Goal: Information Seeking & Learning: Learn about a topic

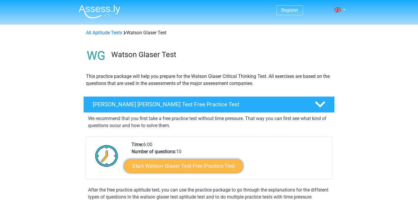
click at [203, 163] on link "Start Watson Glaser Test Free Practice Test" at bounding box center [183, 166] width 119 height 14
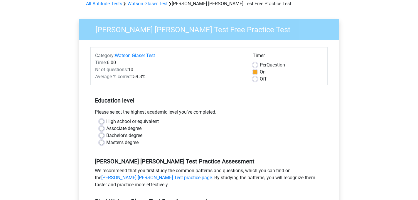
scroll to position [30, 0]
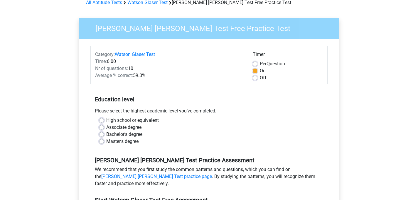
click at [127, 120] on label "High school or equivalent" at bounding box center [132, 120] width 53 height 7
click at [104, 120] on input "High school or equivalent" at bounding box center [101, 120] width 5 height 6
radio input "true"
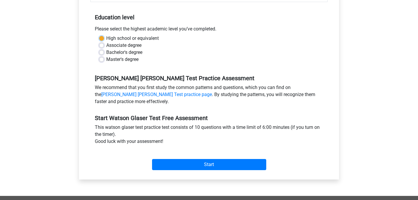
scroll to position [113, 0]
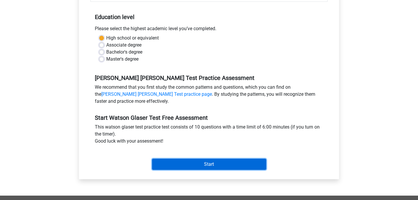
click at [195, 163] on input "Start" at bounding box center [209, 164] width 114 height 11
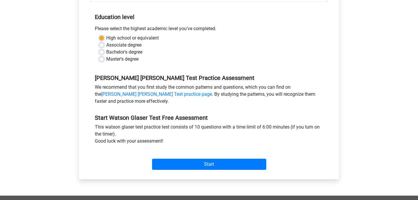
click at [114, 51] on label "Bachelor's degree" at bounding box center [124, 52] width 36 height 7
click at [104, 51] on input "Bachelor's degree" at bounding box center [101, 52] width 5 height 6
radio input "true"
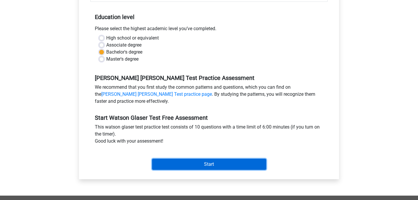
click at [185, 164] on input "Start" at bounding box center [209, 164] width 114 height 11
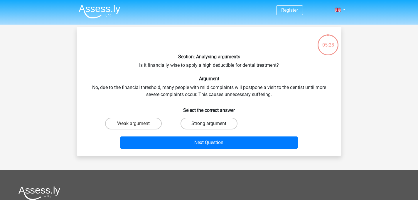
click at [194, 125] on label "Strong argument" at bounding box center [209, 124] width 57 height 12
click at [209, 125] on input "Strong argument" at bounding box center [211, 126] width 4 height 4
radio input "true"
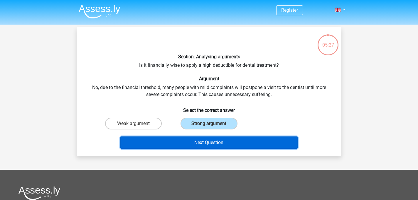
click at [204, 140] on button "Next Question" at bounding box center [209, 143] width 178 height 12
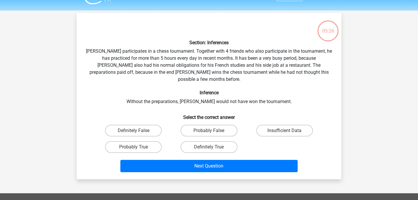
scroll to position [27, 0]
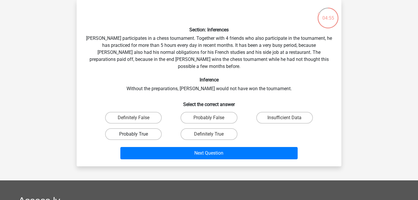
click at [146, 129] on label "Probably True" at bounding box center [133, 135] width 57 height 12
click at [137, 134] on input "Probably True" at bounding box center [136, 136] width 4 height 4
radio input "true"
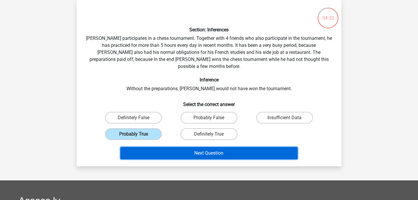
click at [262, 147] on button "Next Question" at bounding box center [209, 153] width 178 height 12
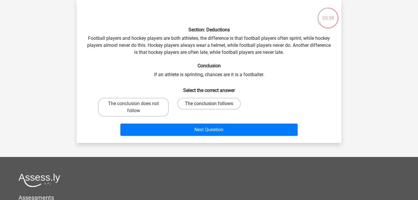
click at [192, 103] on label "The conclusion follows" at bounding box center [208, 104] width 63 height 12
click at [209, 104] on input "The conclusion follows" at bounding box center [211, 106] width 4 height 4
radio input "true"
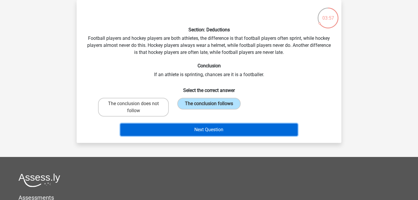
click at [209, 127] on button "Next Question" at bounding box center [209, 130] width 178 height 12
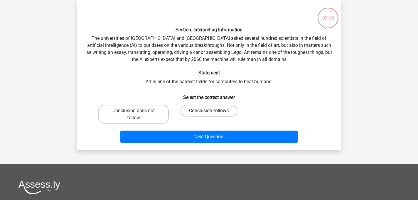
click at [211, 109] on label "Conclusion follows" at bounding box center [209, 111] width 57 height 12
click at [211, 111] on input "Conclusion follows" at bounding box center [211, 113] width 4 height 4
radio input "true"
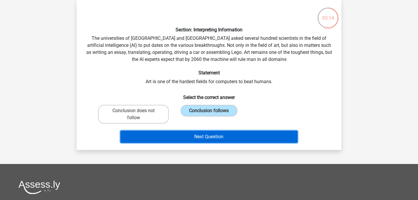
click at [215, 139] on button "Next Question" at bounding box center [209, 137] width 178 height 12
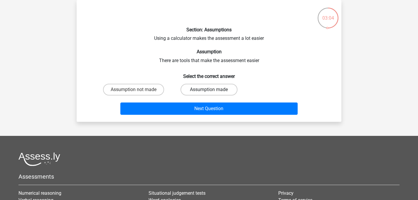
click at [205, 90] on label "Assumption made" at bounding box center [209, 90] width 57 height 12
click at [209, 90] on input "Assumption made" at bounding box center [211, 92] width 4 height 4
radio input "true"
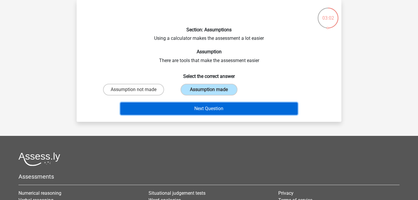
drag, startPoint x: 200, startPoint y: 107, endPoint x: 197, endPoint y: 103, distance: 5.5
click at [197, 103] on button "Next Question" at bounding box center [209, 109] width 178 height 12
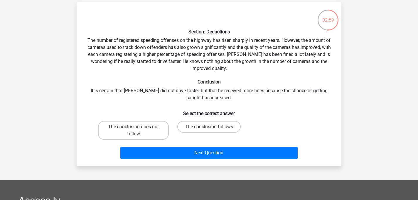
scroll to position [22, 0]
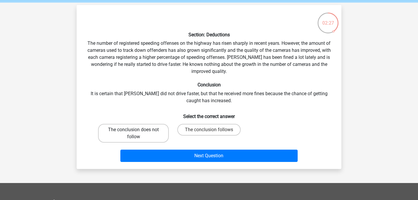
click at [151, 132] on label "The conclusion does not follow" at bounding box center [133, 133] width 71 height 19
click at [137, 132] on input "The conclusion does not follow" at bounding box center [136, 132] width 4 height 4
radio input "true"
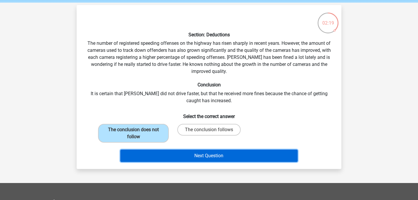
click at [166, 153] on button "Next Question" at bounding box center [209, 156] width 178 height 12
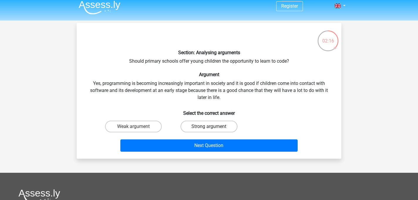
scroll to position [4, 0]
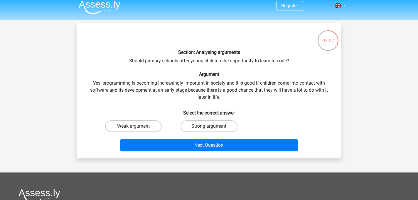
click at [216, 127] on label "Strong argument" at bounding box center [209, 127] width 57 height 12
click at [213, 127] on input "Strong argument" at bounding box center [211, 129] width 4 height 4
radio input "true"
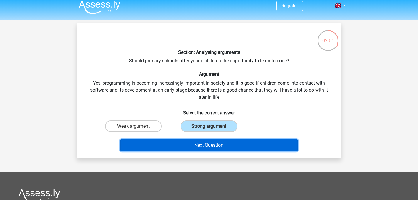
click at [214, 148] on button "Next Question" at bounding box center [209, 145] width 178 height 12
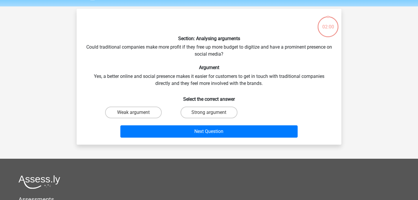
scroll to position [27, 0]
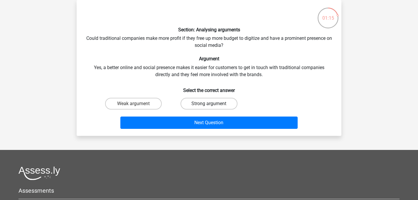
click at [207, 104] on label "Strong argument" at bounding box center [209, 104] width 57 height 12
click at [209, 104] on input "Strong argument" at bounding box center [211, 106] width 4 height 4
radio input "true"
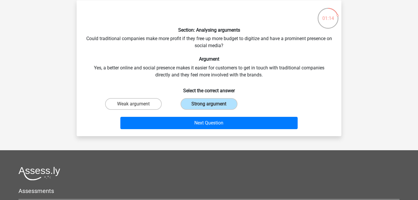
drag, startPoint x: 225, startPoint y: 134, endPoint x: 232, endPoint y: 143, distance: 11.3
click at [232, 143] on div "Register Nederlands English" at bounding box center [209, 139] width 418 height 332
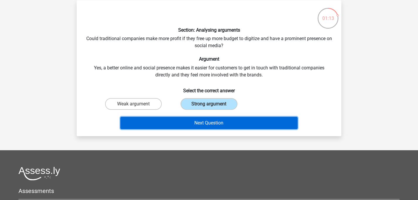
click at [236, 117] on button "Next Question" at bounding box center [209, 123] width 178 height 12
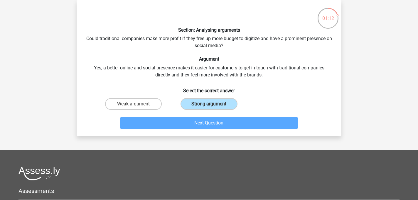
scroll to position [27, 0]
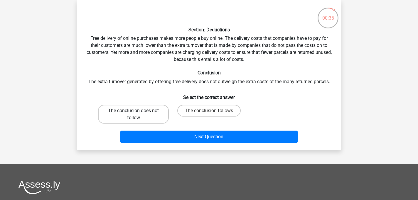
click at [158, 114] on label "The conclusion does not follow" at bounding box center [133, 114] width 71 height 19
click at [137, 114] on input "The conclusion does not follow" at bounding box center [136, 113] width 4 height 4
radio input "true"
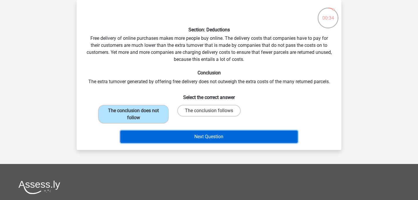
click at [157, 139] on button "Next Question" at bounding box center [209, 137] width 178 height 12
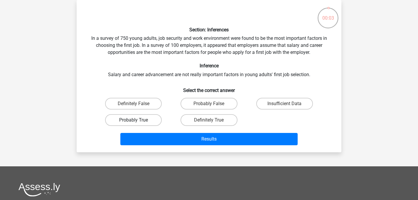
click at [139, 125] on label "Probably True" at bounding box center [133, 120] width 57 height 12
click at [137, 124] on input "Probably True" at bounding box center [136, 122] width 4 height 4
radio input "true"
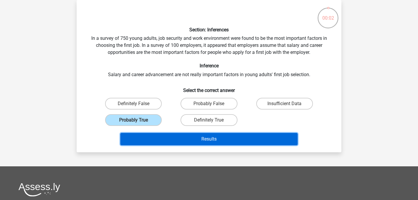
click at [141, 136] on button "Results" at bounding box center [209, 139] width 178 height 12
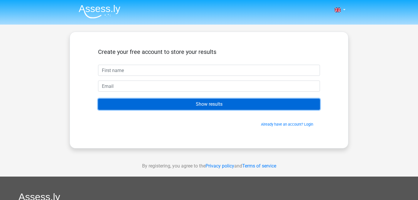
click at [153, 104] on input "Show results" at bounding box center [209, 104] width 222 height 11
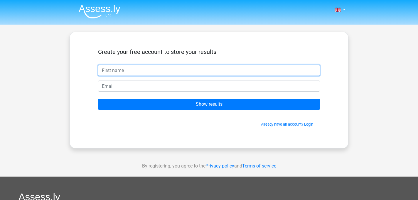
click at [142, 66] on input "text" at bounding box center [209, 70] width 222 height 11
type input "Gracie Villacis"
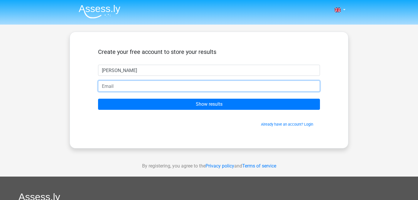
click at [124, 88] on input "email" at bounding box center [209, 86] width 222 height 11
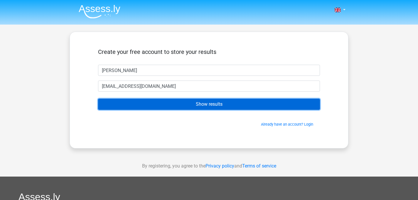
drag, startPoint x: 155, startPoint y: 106, endPoint x: 173, endPoint y: 87, distance: 26.2
click at [173, 87] on form "Create your free account to store your results Gracie Villacis gracievillacis@i…" at bounding box center [209, 87] width 222 height 79
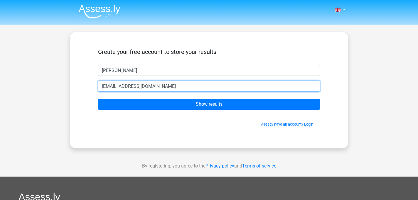
click at [173, 87] on input "gracievillacis@icloud.com" at bounding box center [209, 86] width 222 height 11
type input "g.villacis@student.fdu.edu"
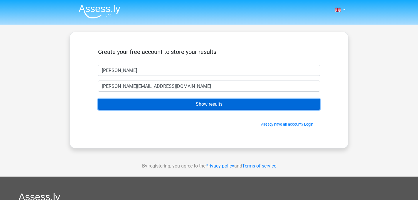
click at [159, 100] on input "Show results" at bounding box center [209, 104] width 222 height 11
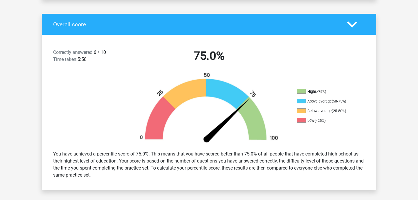
scroll to position [117, 0]
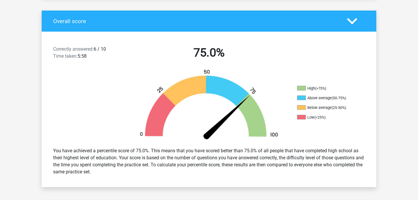
click at [280, 22] on h4 "Overall score" at bounding box center [195, 21] width 285 height 7
click at [348, 22] on icon at bounding box center [352, 21] width 10 height 10
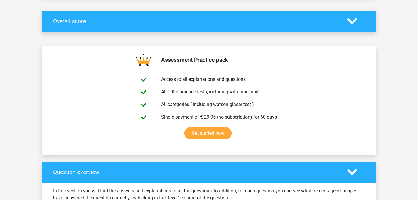
click at [348, 22] on icon at bounding box center [352, 21] width 10 height 10
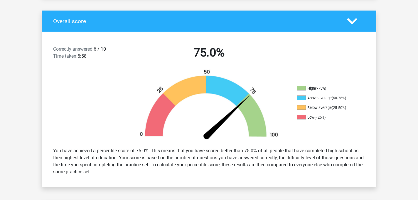
scroll to position [0, 0]
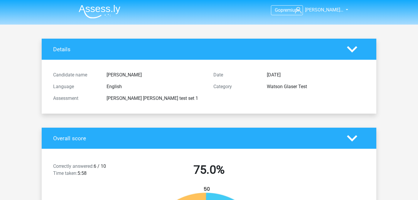
click at [170, 73] on div "Gracie Villacis" at bounding box center [155, 75] width 107 height 7
click at [355, 51] on icon at bounding box center [352, 49] width 10 height 10
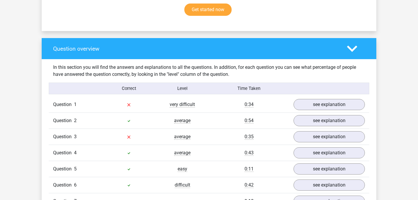
scroll to position [370, 0]
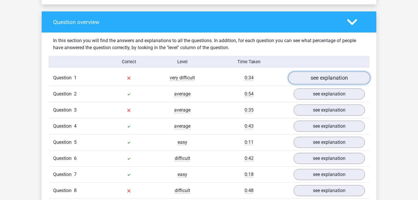
click at [306, 79] on link "see explanation" at bounding box center [329, 78] width 82 height 13
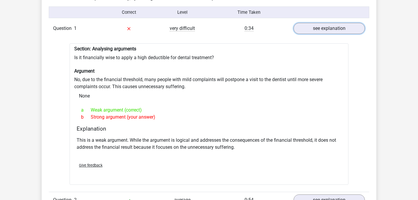
scroll to position [419, 0]
click at [328, 34] on link "see explanation" at bounding box center [329, 29] width 82 height 13
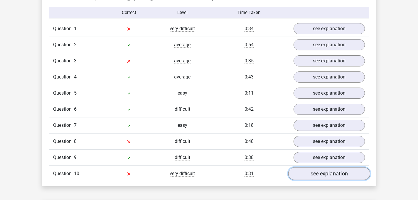
click at [321, 175] on link "see explanation" at bounding box center [329, 174] width 82 height 13
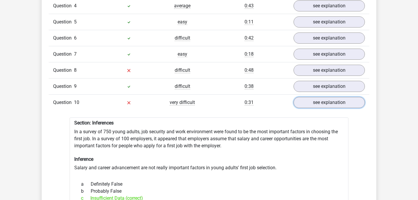
scroll to position [482, 0]
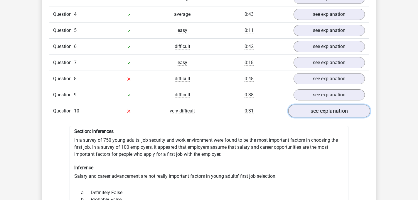
click at [313, 114] on link "see explanation" at bounding box center [329, 111] width 82 height 13
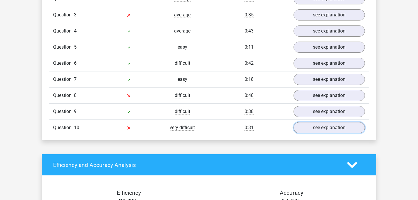
scroll to position [464, 0]
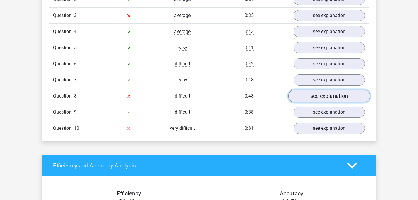
click at [313, 99] on link "see explanation" at bounding box center [329, 96] width 82 height 13
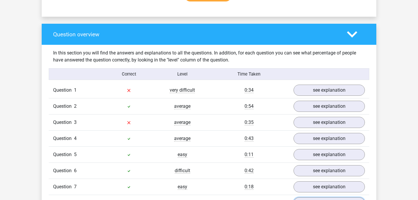
scroll to position [356, 0]
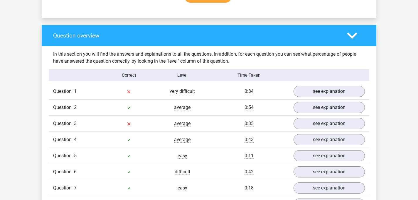
click at [350, 38] on icon at bounding box center [352, 36] width 10 height 10
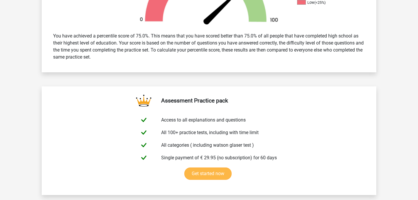
scroll to position [116, 0]
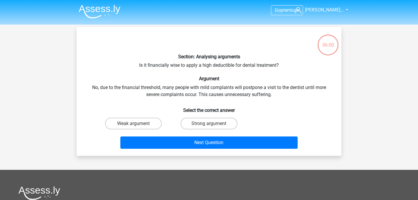
scroll to position [27, 0]
click at [151, 125] on label "Weak argument" at bounding box center [133, 124] width 57 height 12
click at [137, 125] on input "Weak argument" at bounding box center [136, 126] width 4 height 4
radio input "true"
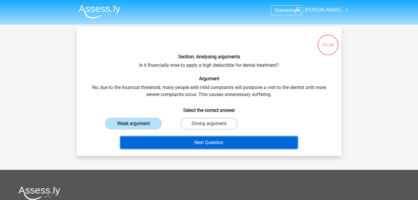
click at [167, 143] on button "Next Question" at bounding box center [209, 143] width 178 height 12
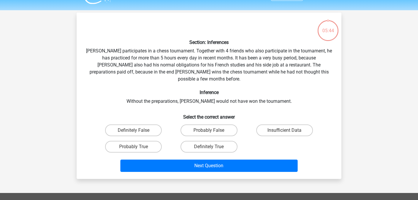
scroll to position [27, 0]
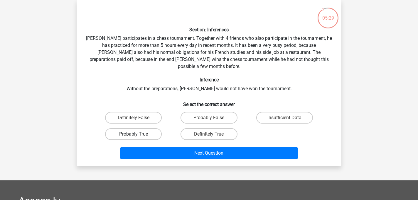
click at [151, 129] on label "Probably True" at bounding box center [133, 135] width 57 height 12
click at [137, 134] on input "Probably True" at bounding box center [136, 136] width 4 height 4
radio input "true"
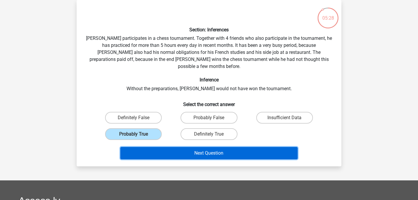
click at [162, 147] on button "Next Question" at bounding box center [209, 153] width 178 height 12
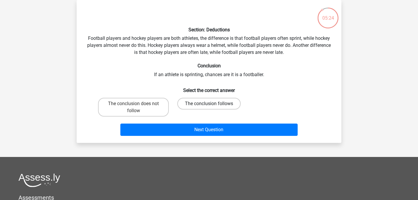
click at [209, 100] on label "The conclusion follows" at bounding box center [208, 104] width 63 height 12
click at [209, 104] on input "The conclusion follows" at bounding box center [211, 106] width 4 height 4
radio input "true"
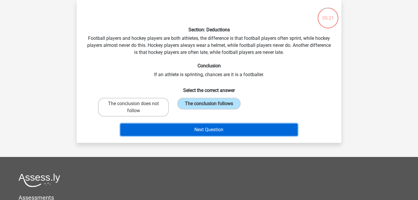
click at [206, 129] on button "Next Question" at bounding box center [209, 130] width 178 height 12
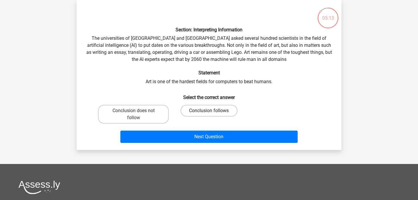
click at [208, 111] on label "Conclusion follows" at bounding box center [209, 111] width 57 height 12
click at [209, 111] on input "Conclusion follows" at bounding box center [211, 113] width 4 height 4
radio input "true"
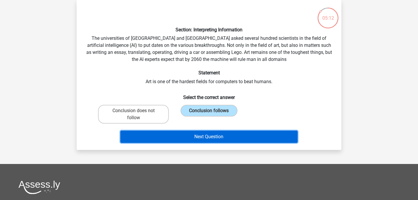
click at [195, 135] on button "Next Question" at bounding box center [209, 137] width 178 height 12
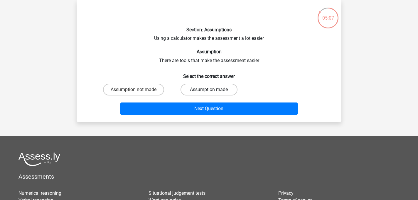
click at [195, 92] on label "Assumption made" at bounding box center [209, 90] width 57 height 12
click at [209, 92] on input "Assumption made" at bounding box center [211, 92] width 4 height 4
radio input "true"
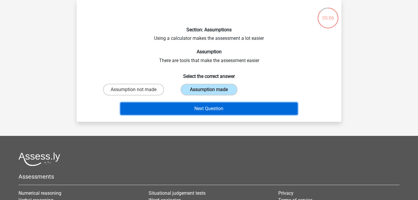
click at [195, 110] on button "Next Question" at bounding box center [209, 109] width 178 height 12
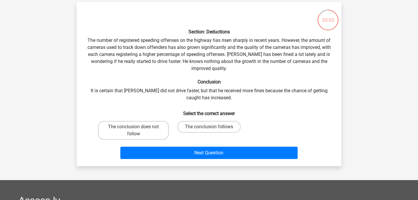
scroll to position [25, 0]
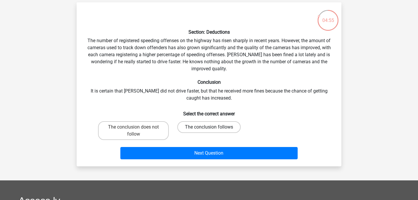
click at [194, 128] on label "The conclusion follows" at bounding box center [208, 128] width 63 height 12
click at [209, 128] on input "The conclusion follows" at bounding box center [211, 129] width 4 height 4
radio input "true"
click at [156, 128] on label "The conclusion does not follow" at bounding box center [133, 131] width 71 height 19
click at [137, 128] on input "The conclusion does not follow" at bounding box center [136, 129] width 4 height 4
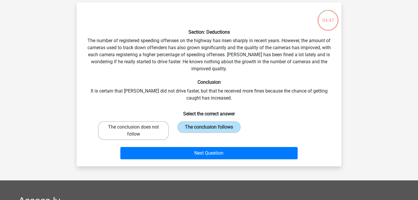
radio input "true"
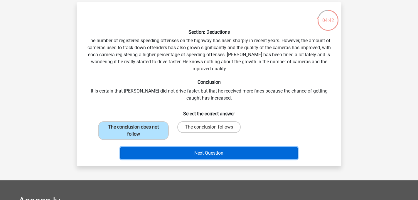
click at [193, 154] on button "Next Question" at bounding box center [209, 153] width 178 height 12
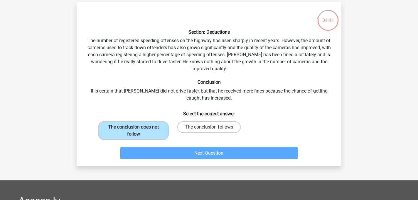
scroll to position [27, 0]
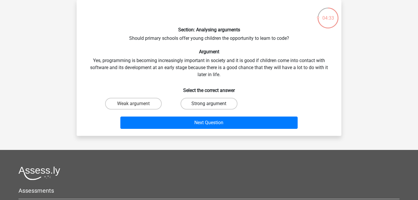
click at [193, 105] on label "Strong argument" at bounding box center [209, 104] width 57 height 12
click at [209, 105] on input "Strong argument" at bounding box center [211, 106] width 4 height 4
radio input "true"
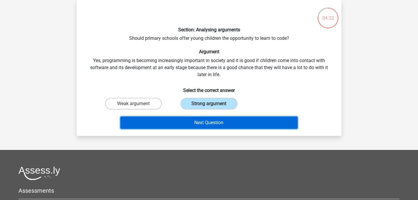
click at [195, 121] on button "Next Question" at bounding box center [209, 123] width 178 height 12
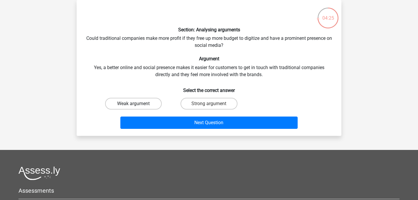
click at [150, 100] on label "Weak argument" at bounding box center [133, 104] width 57 height 12
click at [137, 104] on input "Weak argument" at bounding box center [136, 106] width 4 height 4
radio input "true"
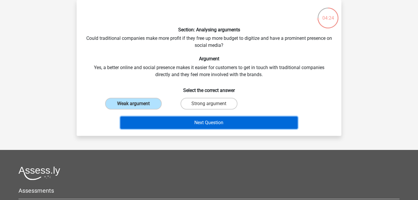
click at [158, 122] on button "Next Question" at bounding box center [209, 123] width 178 height 12
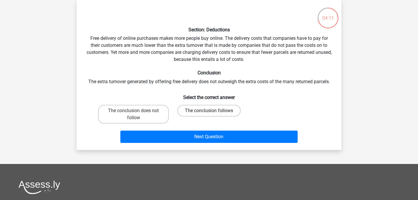
click at [188, 111] on label "The conclusion follows" at bounding box center [208, 111] width 63 height 12
click at [209, 111] on input "The conclusion follows" at bounding box center [211, 113] width 4 height 4
radio input "true"
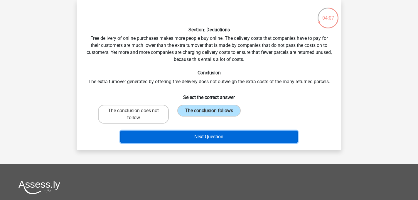
click at [183, 134] on button "Next Question" at bounding box center [209, 137] width 178 height 12
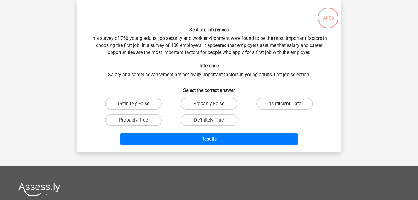
click at [290, 100] on label "Insufficient Data" at bounding box center [284, 104] width 57 height 12
click at [288, 104] on input "Insufficient Data" at bounding box center [286, 106] width 4 height 4
radio input "true"
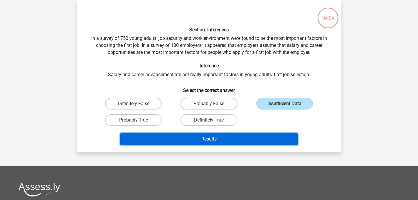
click at [246, 142] on button "Results" at bounding box center [209, 139] width 178 height 12
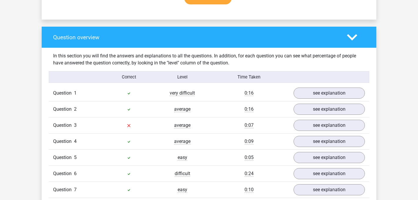
scroll to position [412, 0]
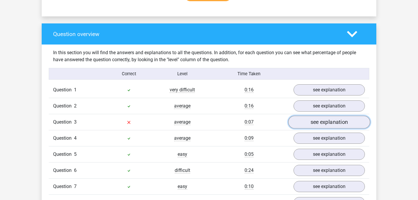
click at [310, 123] on link "see explanation" at bounding box center [329, 122] width 82 height 13
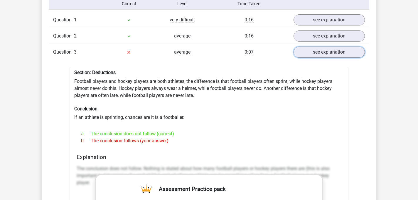
scroll to position [481, 0]
click at [322, 50] on link "see explanation" at bounding box center [329, 52] width 82 height 13
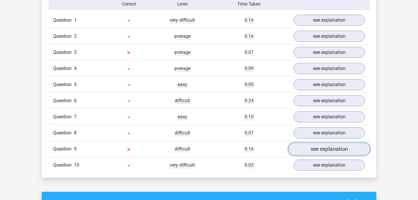
click at [311, 151] on link "see explanation" at bounding box center [329, 149] width 82 height 13
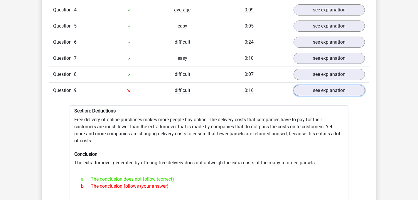
scroll to position [532, 0]
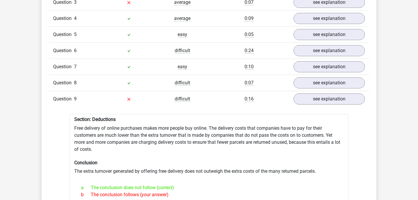
click at [308, 90] on div "Question 8 difficult 0:07 see explanation" at bounding box center [209, 83] width 321 height 16
click at [308, 96] on link "see explanation" at bounding box center [329, 99] width 82 height 13
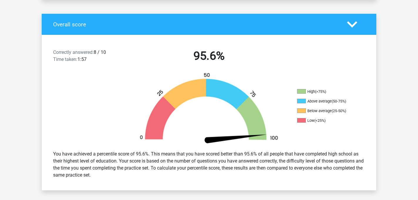
scroll to position [115, 0]
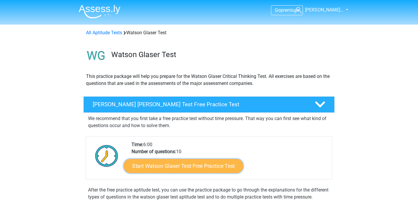
click at [197, 166] on link "Start Watson Glaser Test Free Practice Test" at bounding box center [183, 166] width 119 height 14
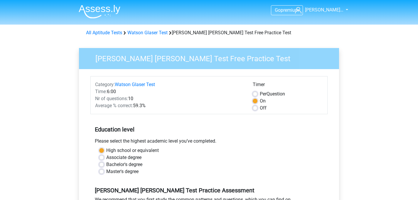
click at [135, 163] on label "Bachelor's degree" at bounding box center [124, 164] width 36 height 7
click at [104, 163] on input "Bachelor's degree" at bounding box center [101, 164] width 5 height 6
radio input "true"
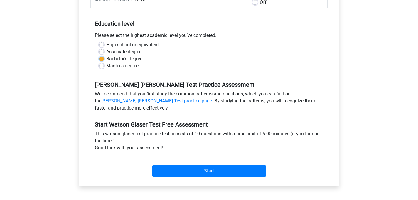
scroll to position [111, 0]
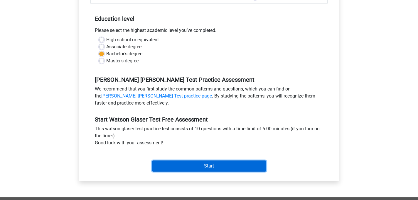
click at [181, 168] on input "Start" at bounding box center [209, 166] width 114 height 11
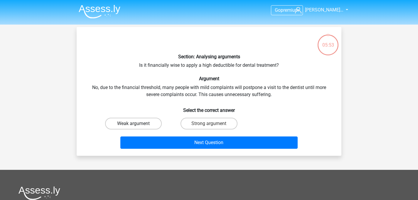
click at [144, 126] on label "Weak argument" at bounding box center [133, 124] width 57 height 12
click at [137, 126] on input "Weak argument" at bounding box center [136, 126] width 4 height 4
radio input "true"
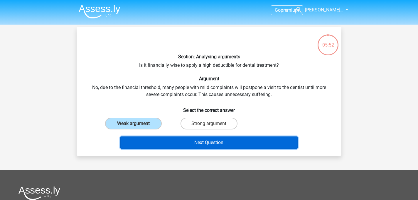
click at [164, 139] on button "Next Question" at bounding box center [209, 143] width 178 height 12
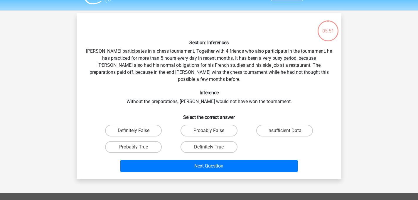
scroll to position [27, 0]
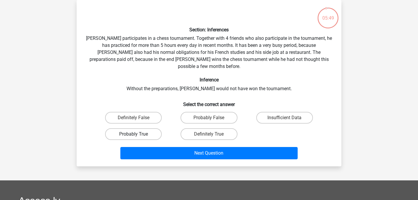
click at [148, 130] on label "Probably True" at bounding box center [133, 135] width 57 height 12
click at [137, 134] on input "Probably True" at bounding box center [136, 136] width 4 height 4
radio input "true"
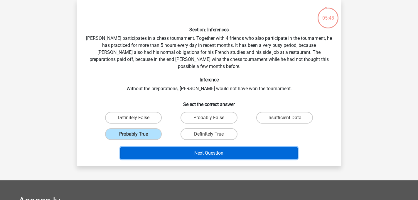
click at [163, 147] on button "Next Question" at bounding box center [209, 153] width 178 height 12
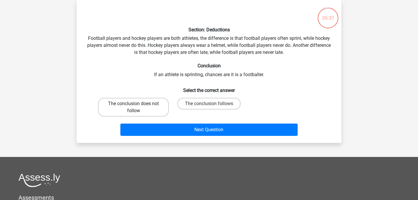
click at [159, 106] on label "The conclusion does not follow" at bounding box center [133, 107] width 71 height 19
click at [137, 106] on input "The conclusion does not follow" at bounding box center [136, 106] width 4 height 4
radio input "true"
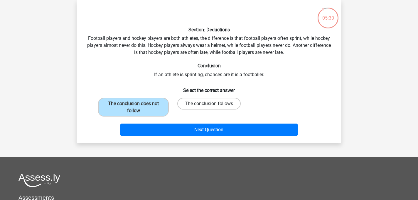
click at [196, 107] on label "The conclusion follows" at bounding box center [208, 104] width 63 height 12
click at [209, 107] on input "The conclusion follows" at bounding box center [211, 106] width 4 height 4
radio input "true"
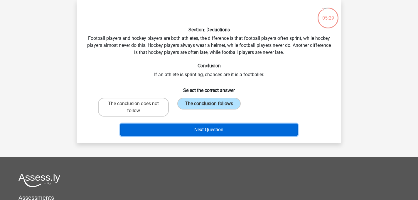
click at [195, 125] on button "Next Question" at bounding box center [209, 130] width 178 height 12
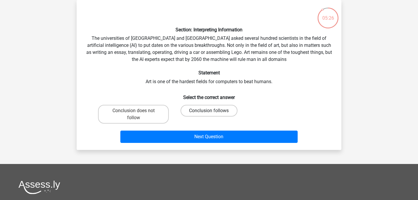
click at [193, 112] on label "Conclusion follows" at bounding box center [209, 111] width 57 height 12
click at [209, 112] on input "Conclusion follows" at bounding box center [211, 113] width 4 height 4
radio input "true"
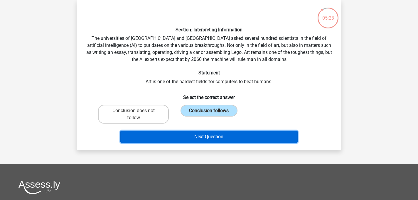
click at [199, 135] on button "Next Question" at bounding box center [209, 137] width 178 height 12
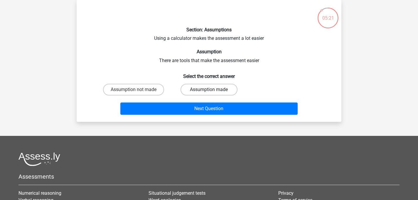
click at [193, 91] on label "Assumption made" at bounding box center [209, 90] width 57 height 12
click at [209, 91] on input "Assumption made" at bounding box center [211, 92] width 4 height 4
radio input "true"
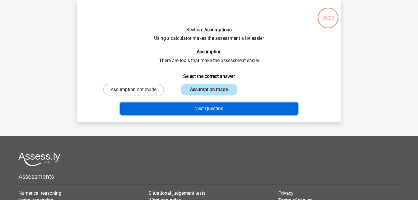
click at [192, 107] on button "Next Question" at bounding box center [209, 109] width 178 height 12
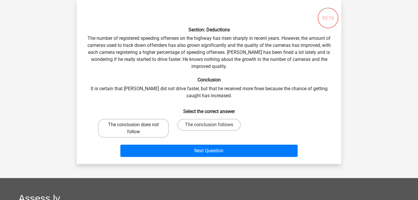
click at [158, 124] on label "The conclusion does not follow" at bounding box center [133, 128] width 71 height 19
click at [137, 125] on input "The conclusion does not follow" at bounding box center [136, 127] width 4 height 4
radio input "true"
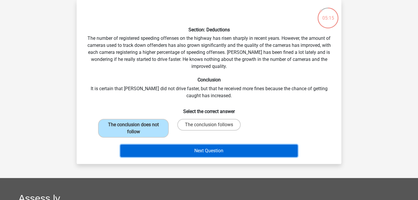
click at [173, 147] on button "Next Question" at bounding box center [209, 151] width 178 height 12
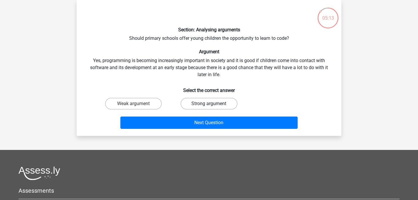
click at [217, 102] on label "Strong argument" at bounding box center [209, 104] width 57 height 12
click at [213, 104] on input "Strong argument" at bounding box center [211, 106] width 4 height 4
radio input "true"
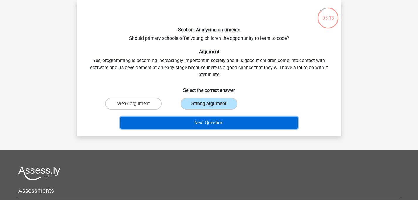
click at [216, 119] on button "Next Question" at bounding box center [209, 123] width 178 height 12
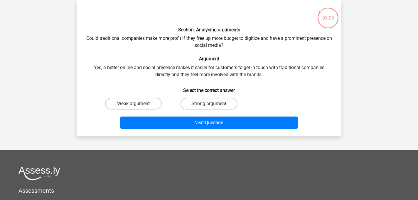
click at [151, 105] on label "Weak argument" at bounding box center [133, 104] width 57 height 12
click at [137, 105] on input "Weak argument" at bounding box center [136, 106] width 4 height 4
radio input "true"
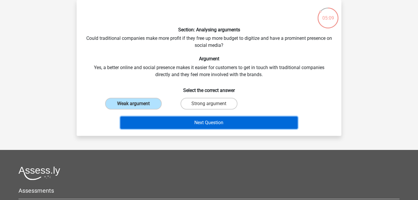
click at [158, 122] on button "Next Question" at bounding box center [209, 123] width 178 height 12
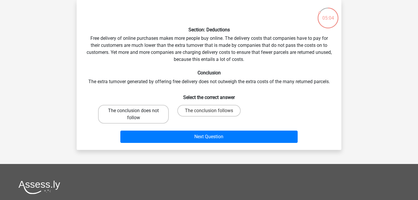
click at [157, 119] on label "The conclusion does not follow" at bounding box center [133, 114] width 71 height 19
click at [137, 115] on input "The conclusion does not follow" at bounding box center [136, 113] width 4 height 4
radio input "true"
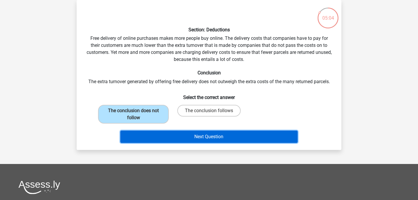
click at [163, 134] on button "Next Question" at bounding box center [209, 137] width 178 height 12
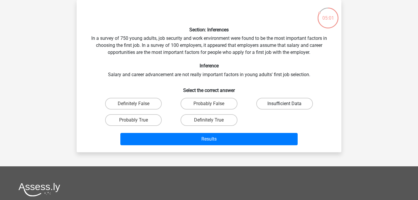
click at [277, 104] on label "Insufficient Data" at bounding box center [284, 104] width 57 height 12
click at [284, 104] on input "Insufficient Data" at bounding box center [286, 106] width 4 height 4
radio input "true"
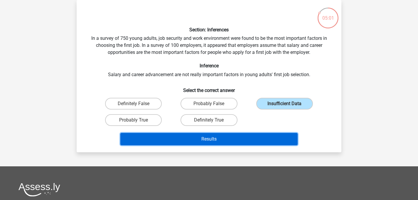
click at [252, 135] on button "Results" at bounding box center [209, 139] width 178 height 12
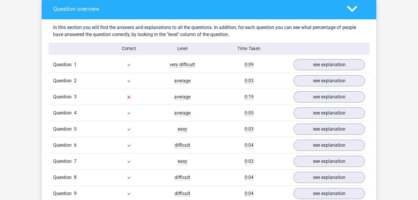
scroll to position [457, 0]
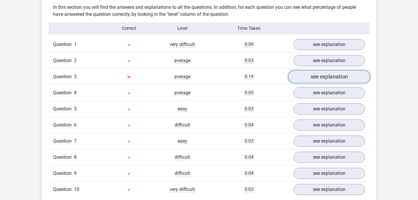
click at [300, 73] on link "see explanation" at bounding box center [329, 77] width 82 height 13
